Goal: Find specific page/section: Find specific page/section

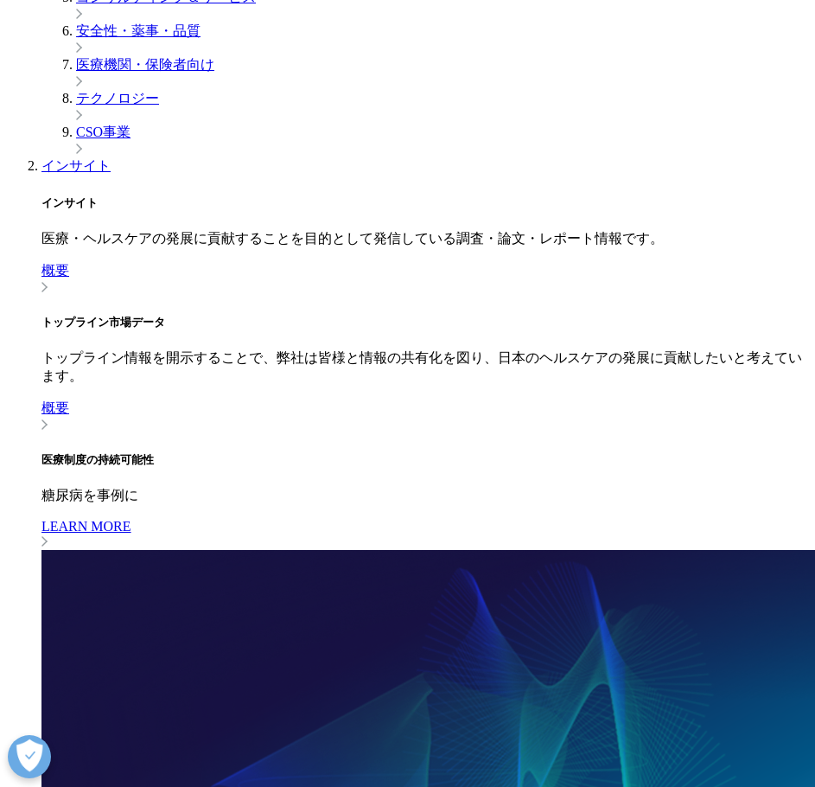
scroll to position [864, 0]
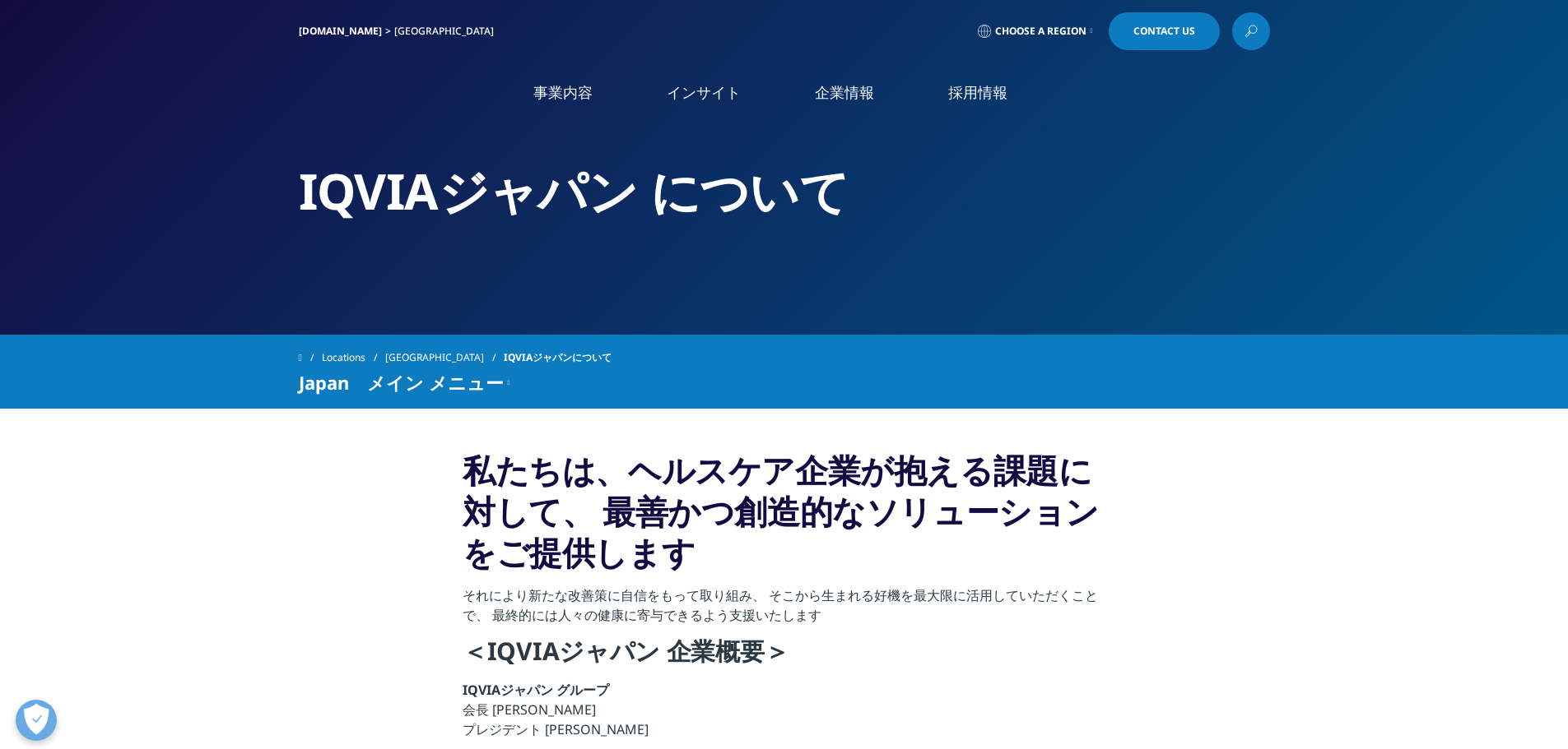
click at [94, 271] on link "アクセス" at bounding box center [319, 273] width 500 height 19
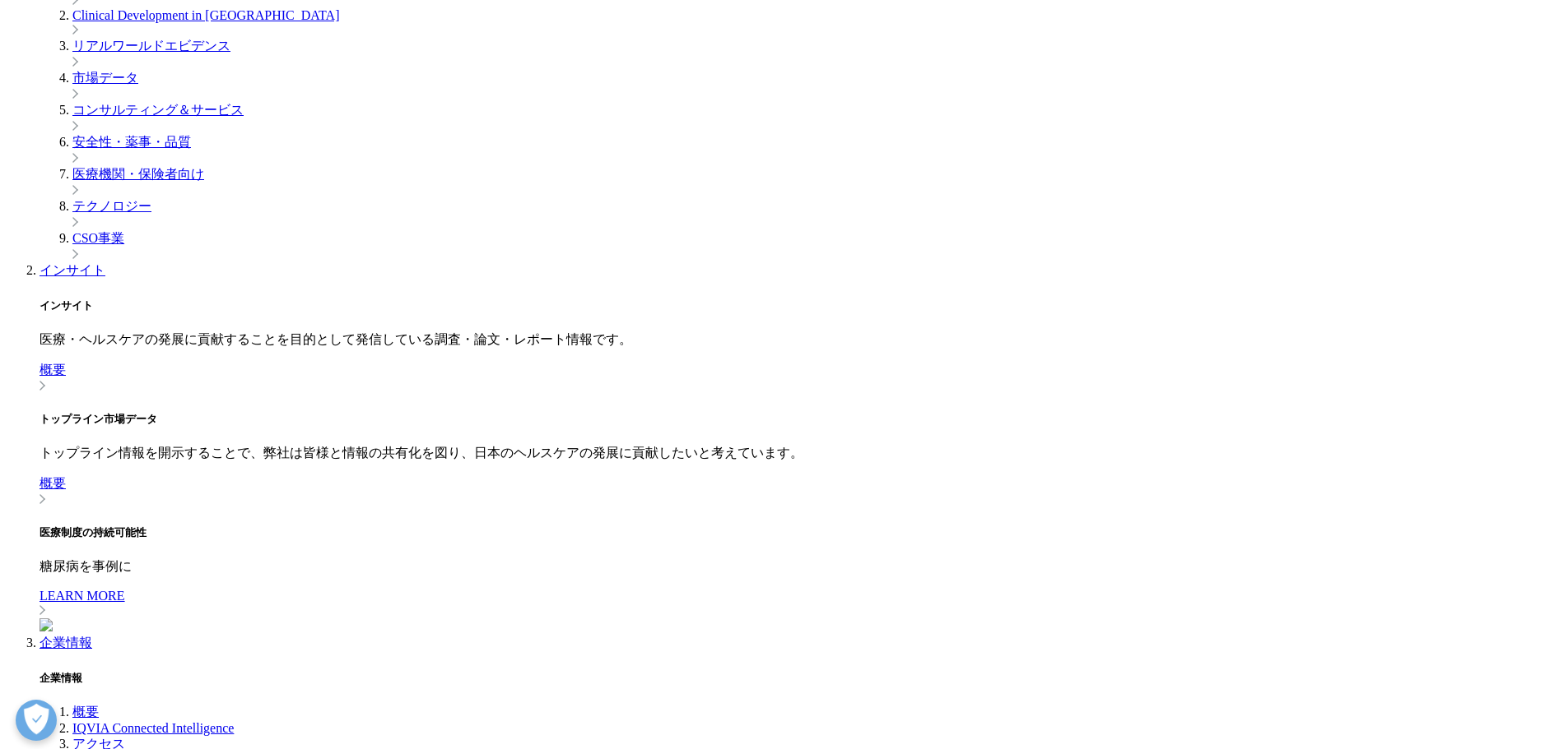
scroll to position [659, 0]
